Goal: Navigation & Orientation: Find specific page/section

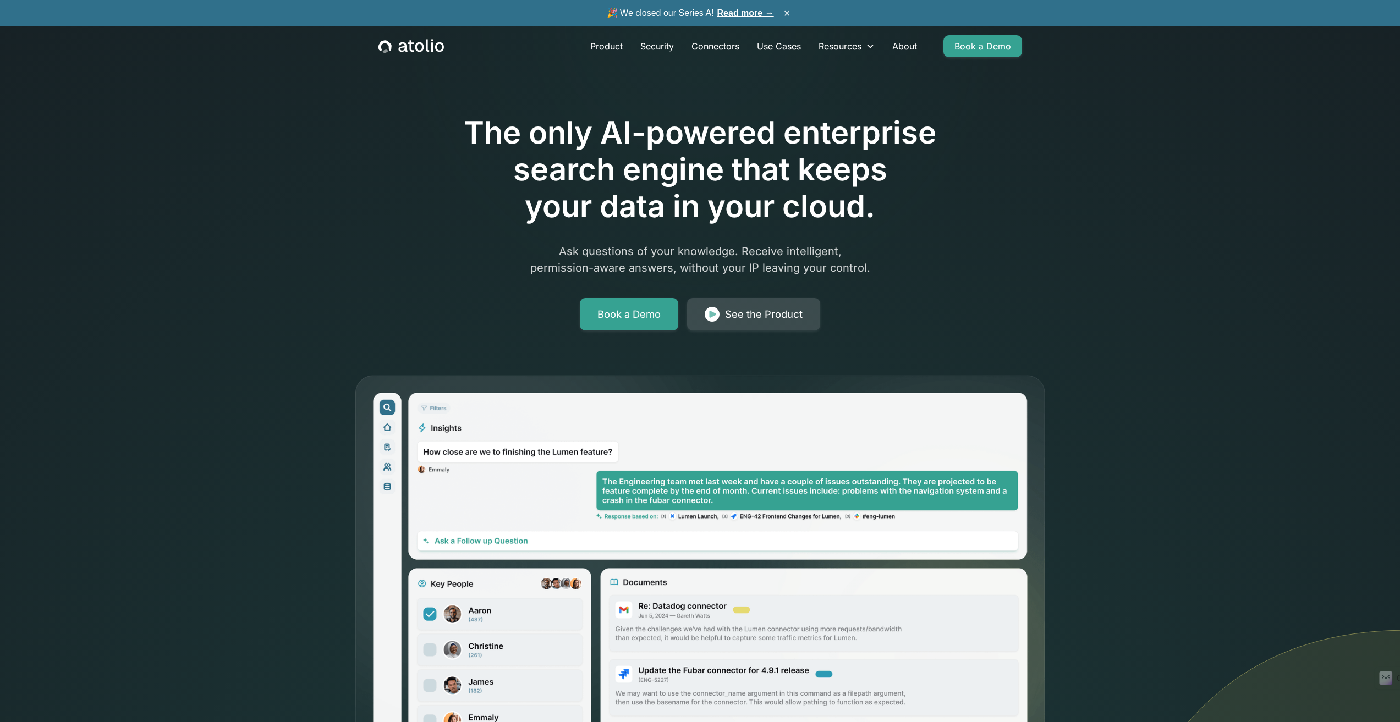
click at [785, 308] on div "See the Product" at bounding box center [764, 314] width 78 height 15
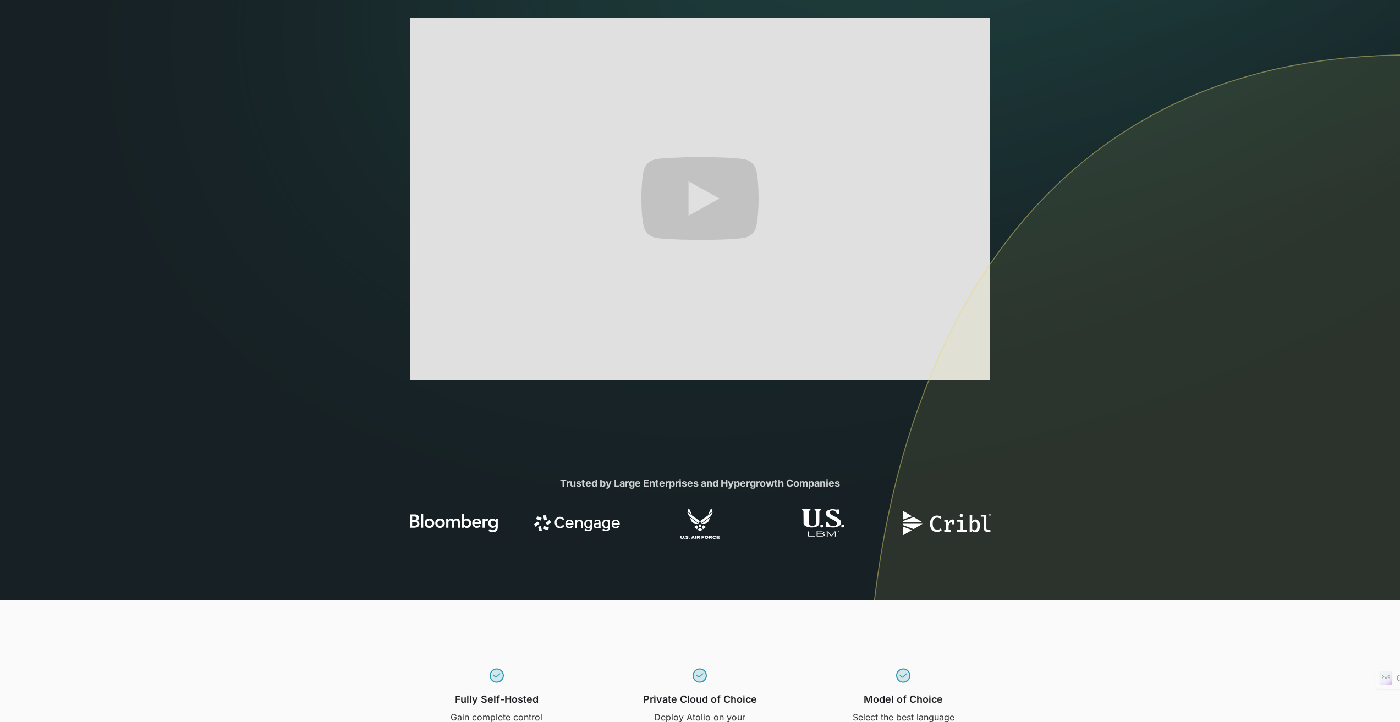
scroll to position [220, 0]
